Goal: Task Accomplishment & Management: Complete application form

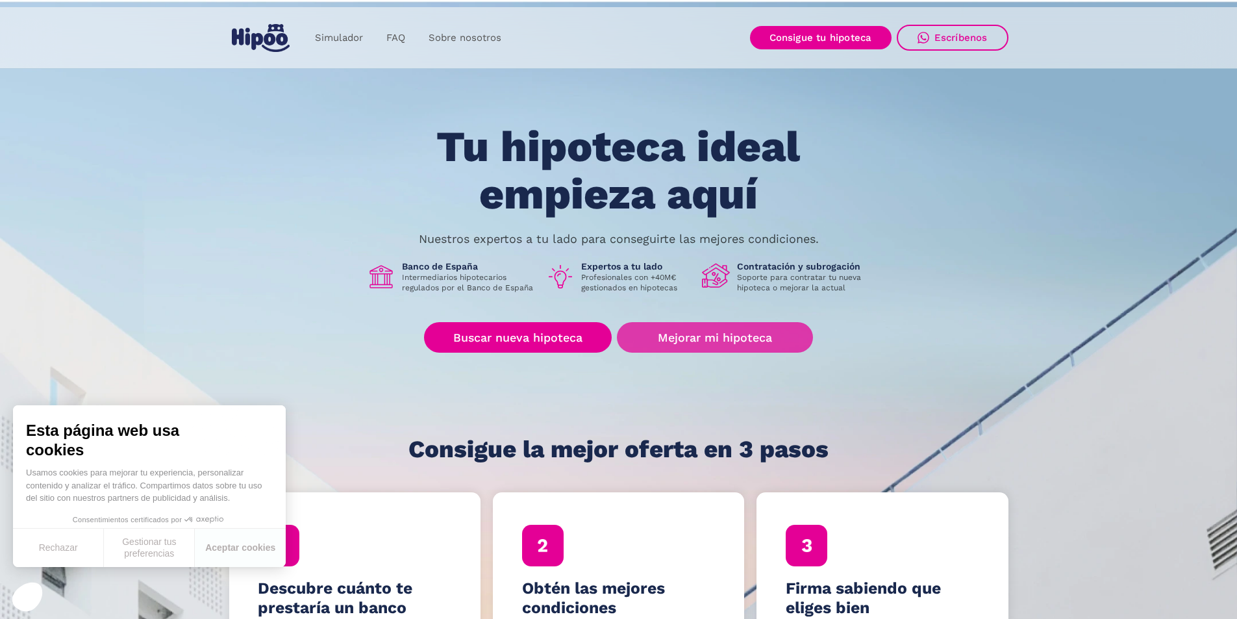
scroll to position [195, 0]
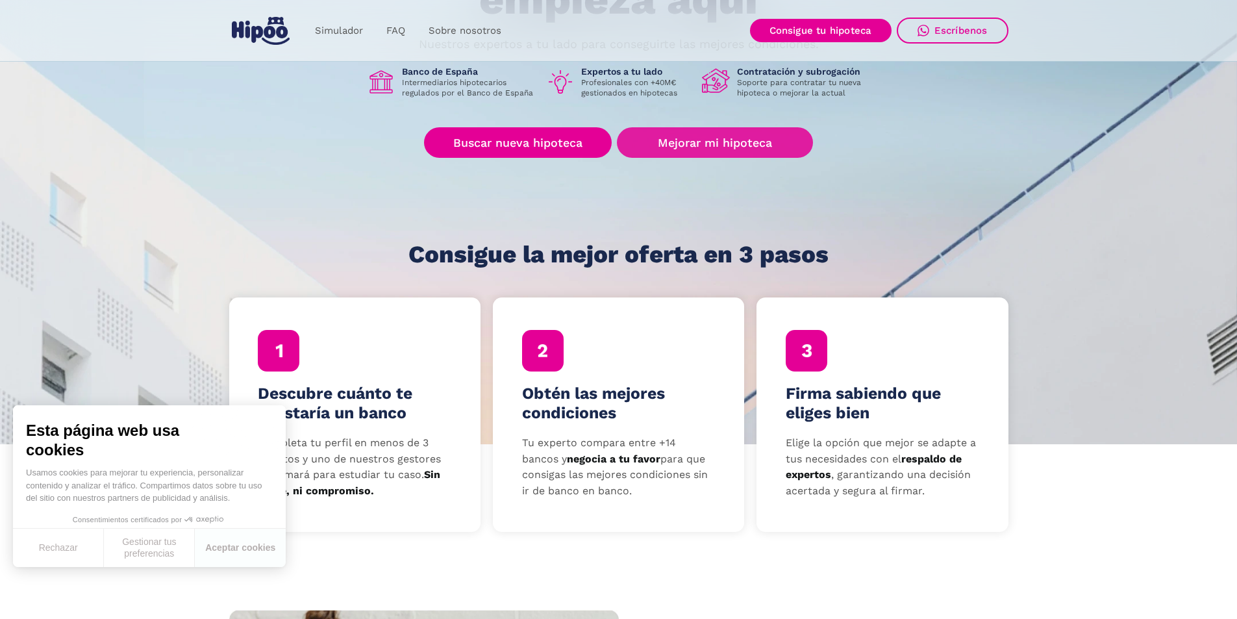
click at [701, 123] on div "Tu hipoteca ideal empieza aquí Nuestros expertos a tu lado para conseguirte las…" at bounding box center [618, 98] width 779 height 339
click at [697, 131] on link "Mejorar mi hipoteca" at bounding box center [714, 142] width 195 height 31
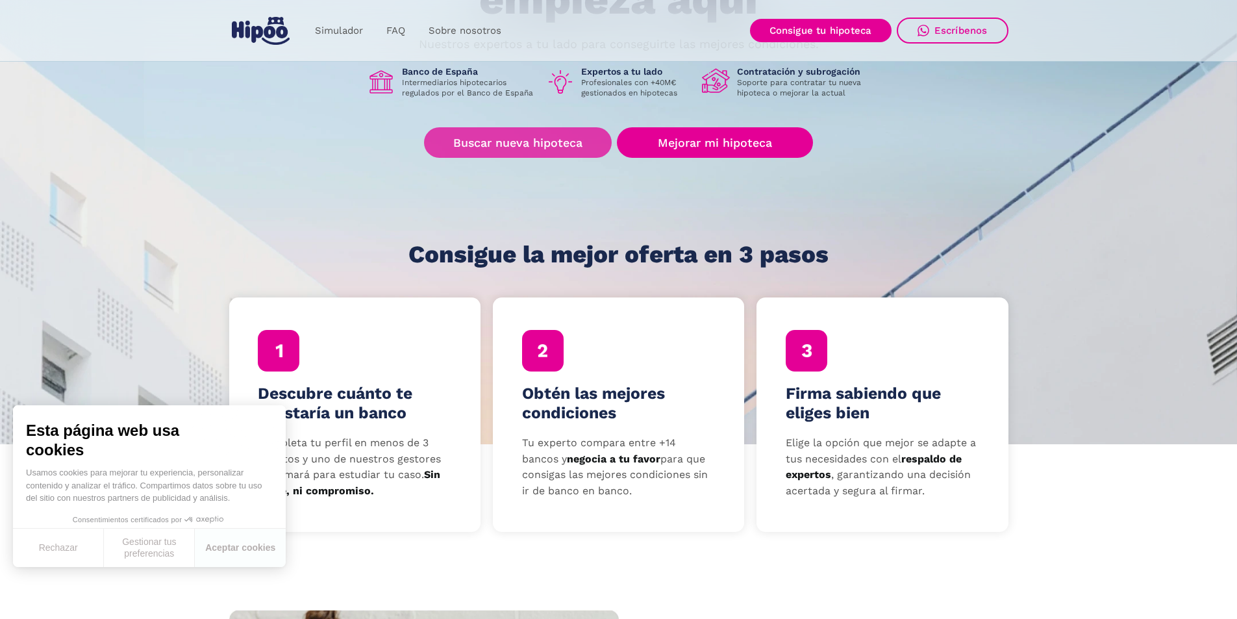
click at [492, 134] on link "Buscar nueva hipoteca" at bounding box center [518, 142] width 188 height 31
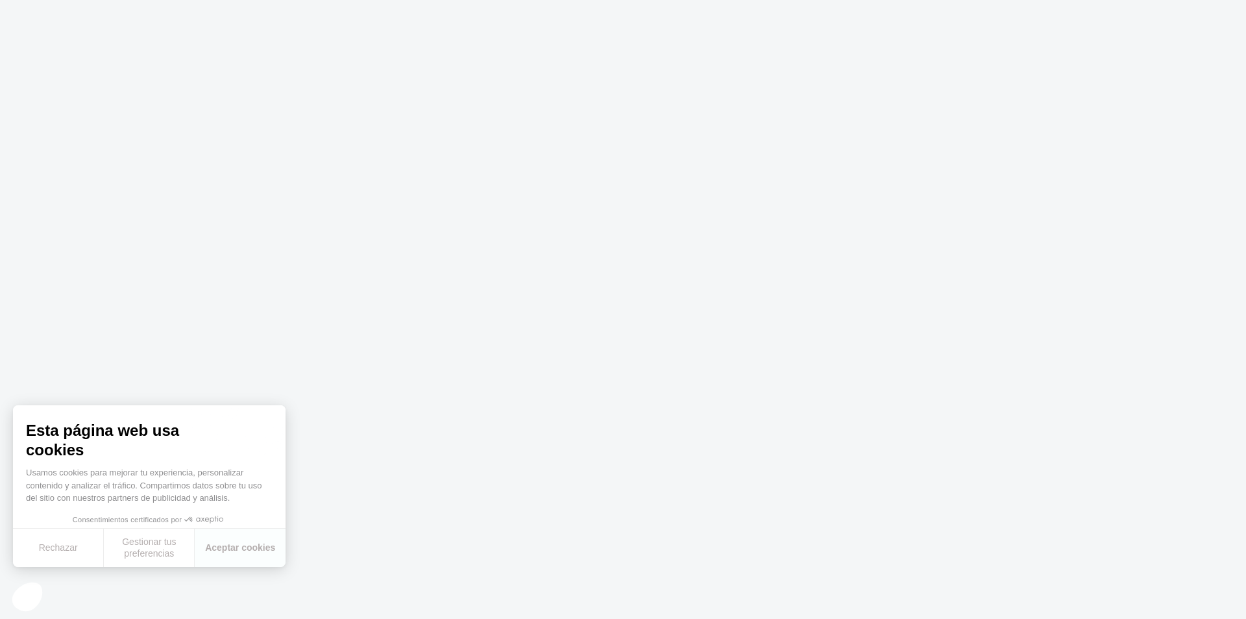
click at [397, 401] on body at bounding box center [623, 309] width 1246 height 619
